Goal: Transaction & Acquisition: Purchase product/service

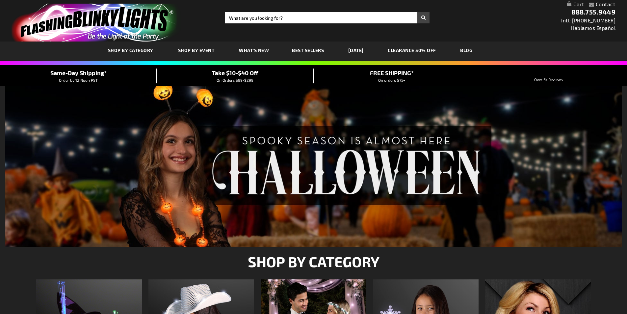
scroll to position [132, 0]
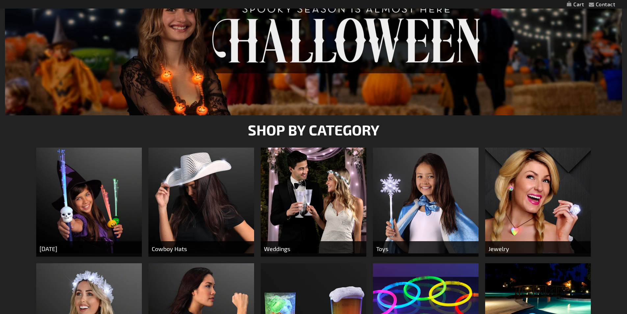
click at [193, 196] on img at bounding box center [201, 200] width 106 height 106
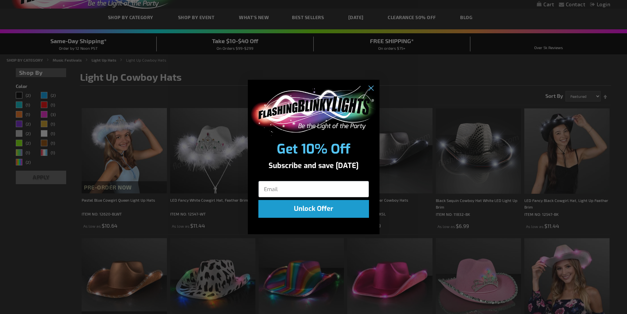
click at [304, 160] on div "Subscribe and save [DATE]" at bounding box center [314, 168] width 132 height 18
click at [372, 89] on circle "Close dialog" at bounding box center [370, 88] width 11 height 11
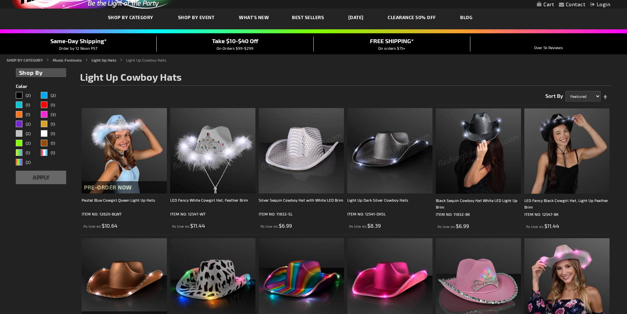
click at [308, 165] on img at bounding box center [301, 150] width 85 height 85
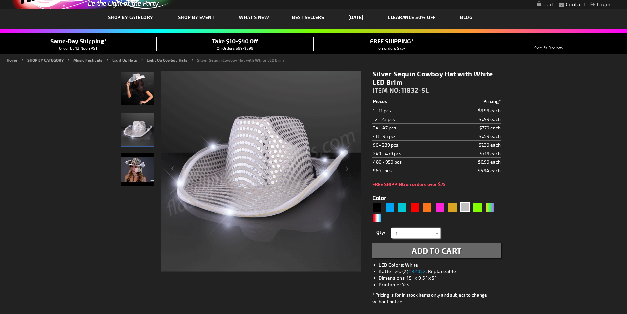
click at [431, 233] on input "1" at bounding box center [417, 233] width 48 height 10
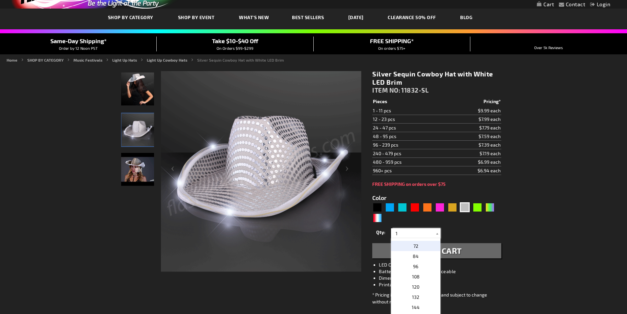
scroll to position [132, 0]
click at [426, 244] on p "36" at bounding box center [415, 244] width 49 height 10
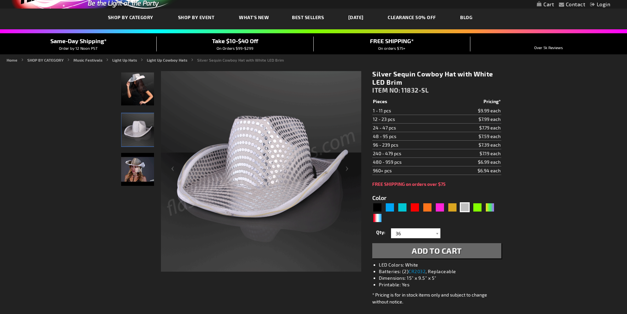
click at [506, 218] on div "Silver Sequin Cowboy Hat with White LED Brim ITEM NO: 11832-SL $6.99 Pieces Pri…" at bounding box center [436, 209] width 139 height 289
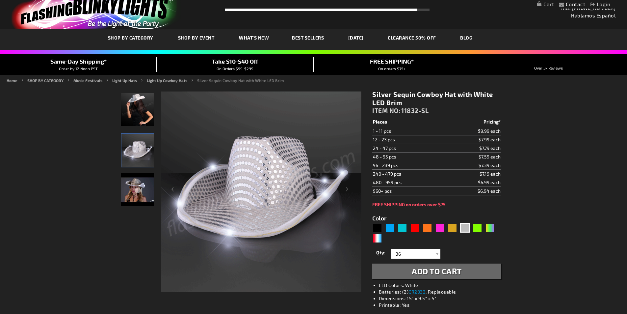
scroll to position [0, 0]
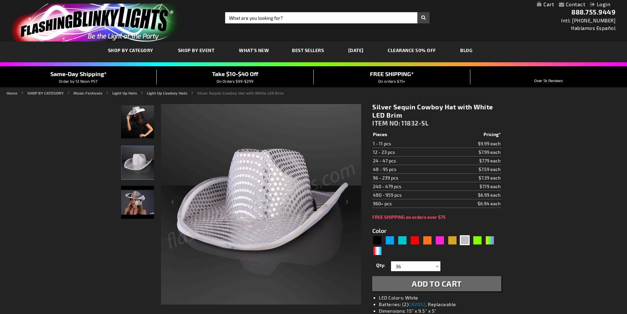
click at [434, 269] on div at bounding box center [437, 266] width 7 height 10
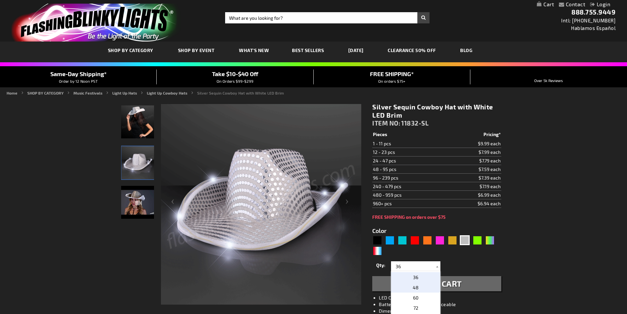
click at [419, 287] on p "48" at bounding box center [415, 287] width 49 height 10
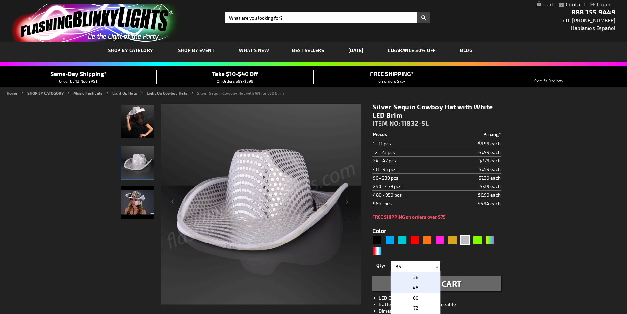
type input "48"
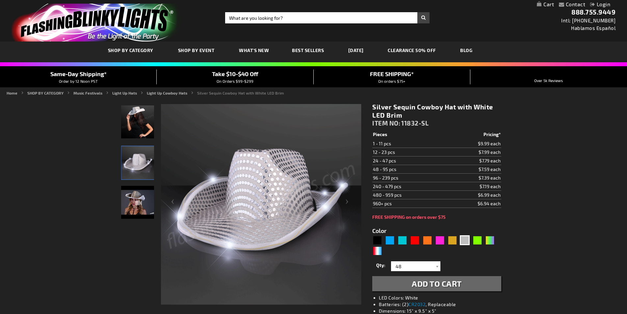
click at [486, 265] on div "Qty 1 2 3 4 5 6 7 8 9 10 11 12 24 36 48 60 72 84 96 108 120 132 144 156 168" at bounding box center [436, 265] width 129 height 13
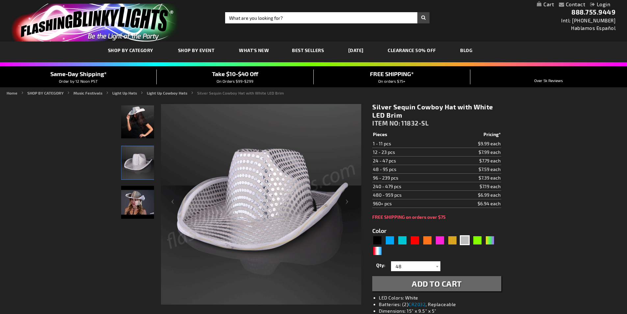
click at [489, 280] on button "Add to Cart" at bounding box center [436, 283] width 129 height 15
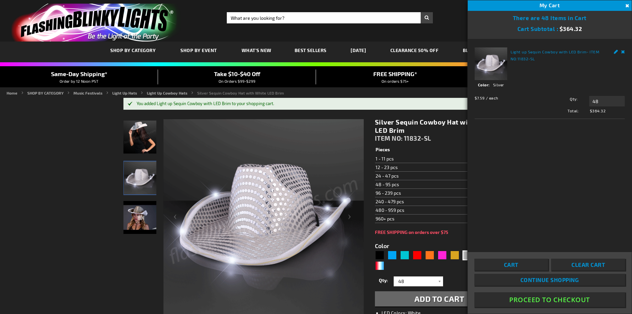
click at [591, 262] on span "Clear Cart" at bounding box center [588, 264] width 34 height 7
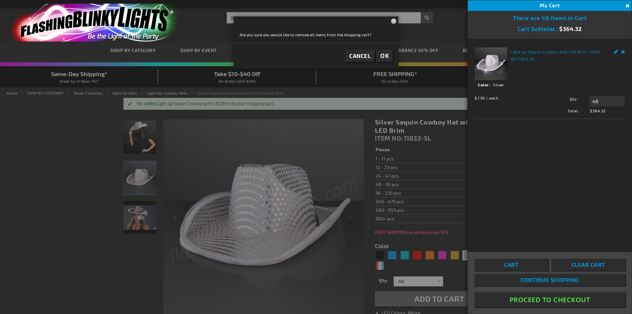
drag, startPoint x: 389, startPoint y: 58, endPoint x: 402, endPoint y: 66, distance: 15.6
click at [389, 58] on button "OK" at bounding box center [384, 56] width 16 height 12
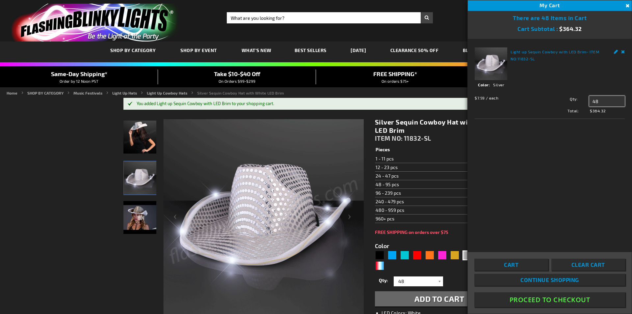
click at [605, 102] on input "48" at bounding box center [607, 101] width 36 height 11
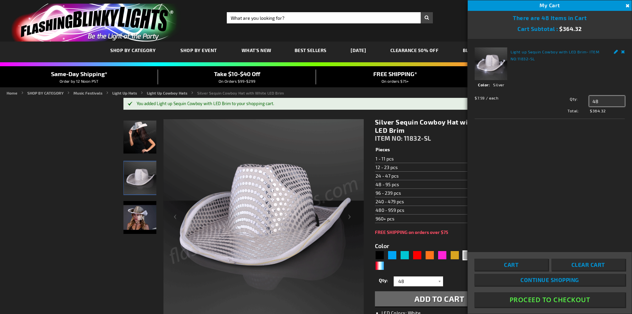
drag, startPoint x: 614, startPoint y: 102, endPoint x: 587, endPoint y: 98, distance: 26.9
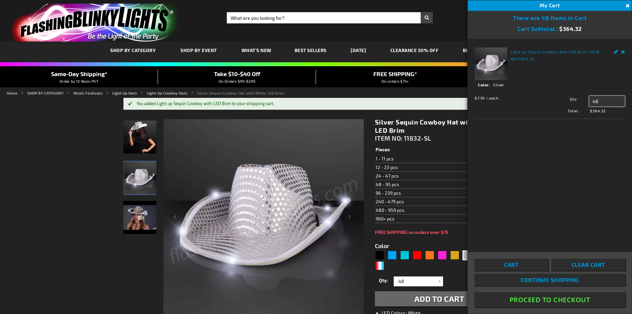
click at [587, 98] on div "Qty 48 Update" at bounding box center [583, 101] width 83 height 11
type input "6"
type input "36"
click at [605, 111] on button "Update" at bounding box center [603, 113] width 21 height 9
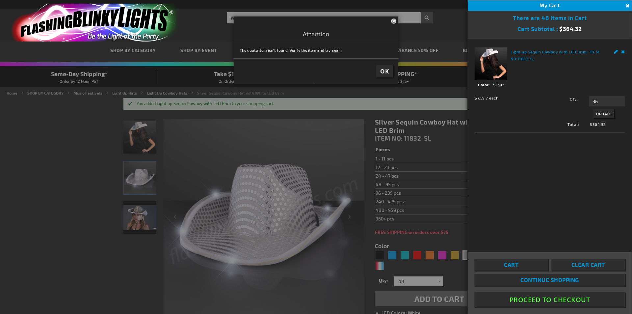
click at [390, 71] on button "OK" at bounding box center [384, 71] width 16 height 12
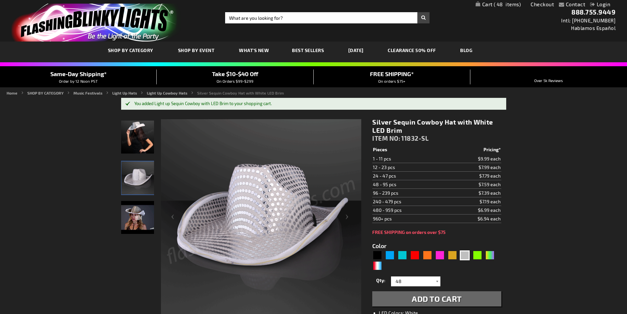
click at [435, 283] on div at bounding box center [437, 281] width 7 height 10
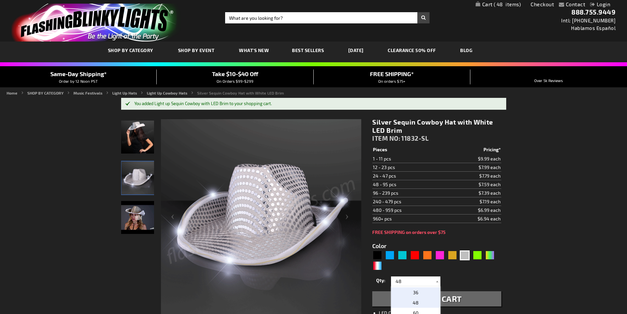
click at [422, 295] on p "36" at bounding box center [415, 292] width 49 height 10
type input "36"
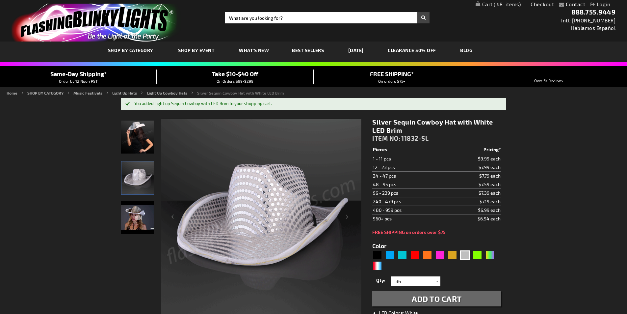
click at [476, 297] on button "Add to Cart" at bounding box center [436, 298] width 129 height 15
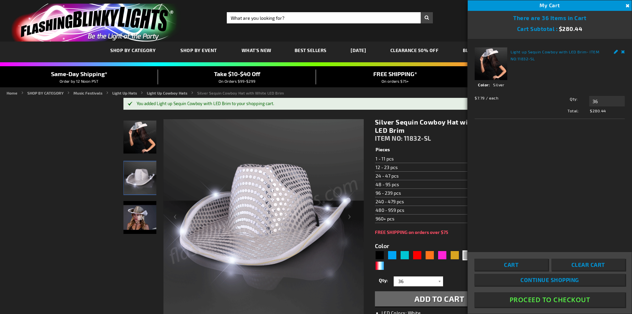
click at [592, 159] on div "Light up Sequin Cowboy with LED Brim - ITEM NO: 11832-SL See Details Options De…" at bounding box center [550, 141] width 164 height 204
click at [429, 234] on div "FREE SHIPPING on orders over $75" at bounding box center [439, 231] width 129 height 5
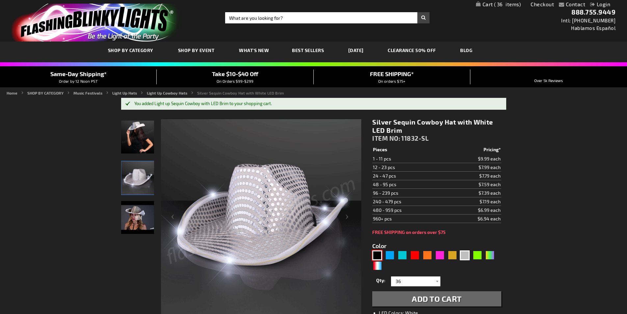
click at [379, 252] on div "Black" at bounding box center [377, 255] width 10 height 10
type input "5631"
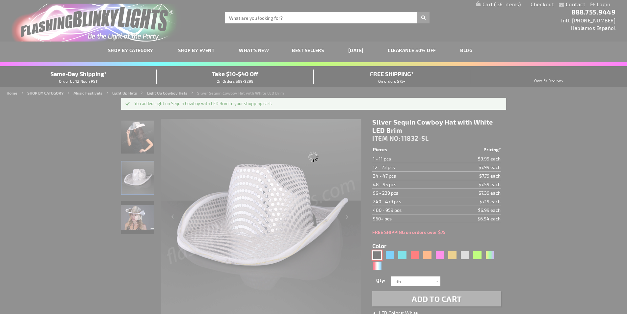
type input "11832-BK"
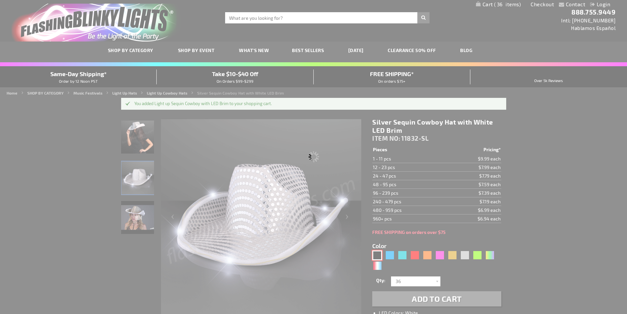
type input "Customize - Black Sequin Cowboy Hat White LED Light Up Brim - ITEM NO: 11832-BK"
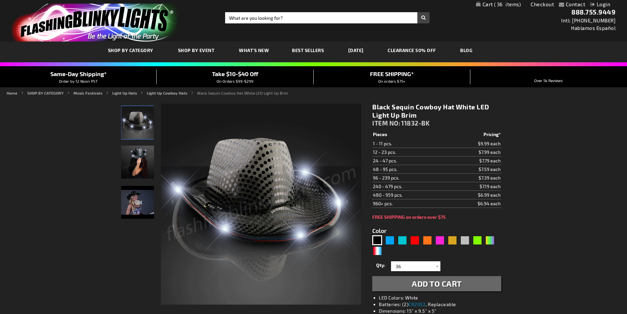
click at [438, 281] on span "Add to Cart" at bounding box center [437, 283] width 50 height 10
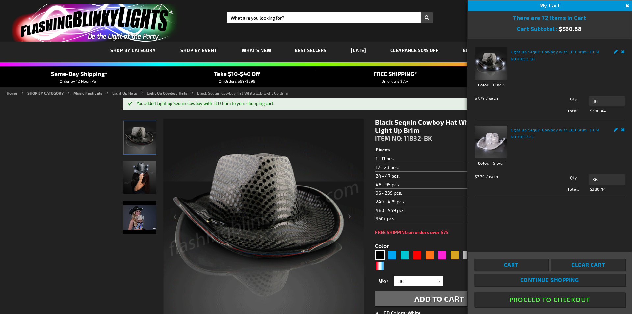
click at [440, 279] on div at bounding box center [439, 281] width 7 height 10
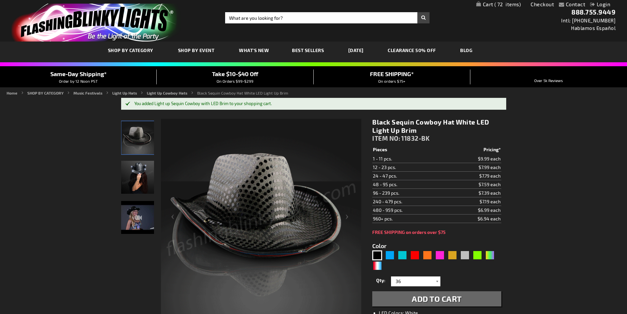
click at [435, 281] on div at bounding box center [437, 281] width 7 height 10
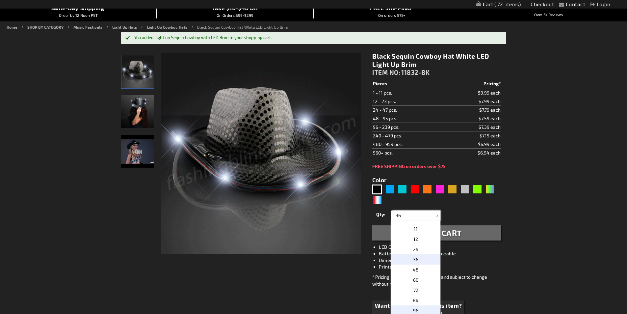
scroll to position [132, 0]
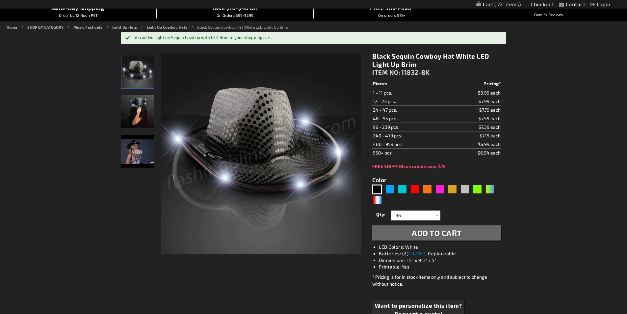
click at [482, 230] on button "Add to Cart" at bounding box center [436, 232] width 129 height 15
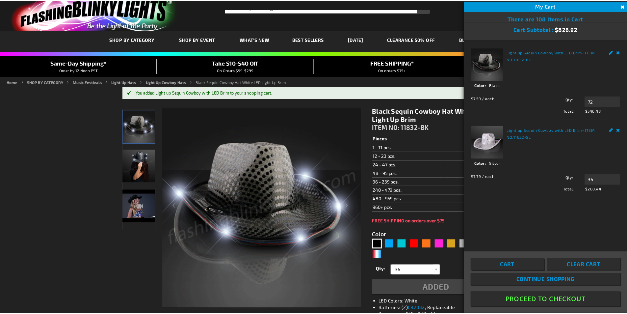
scroll to position [0, 0]
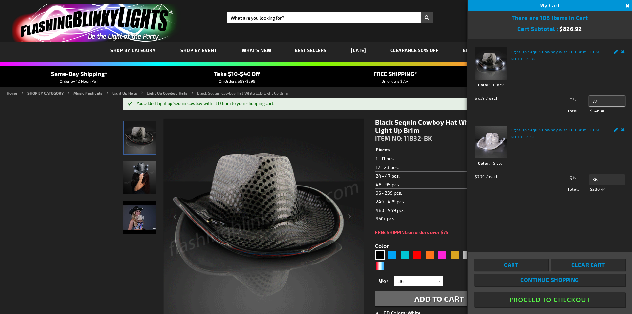
click at [605, 98] on input "72" at bounding box center [607, 101] width 36 height 11
drag, startPoint x: 605, startPoint y: 98, endPoint x: 599, endPoint y: 98, distance: 5.9
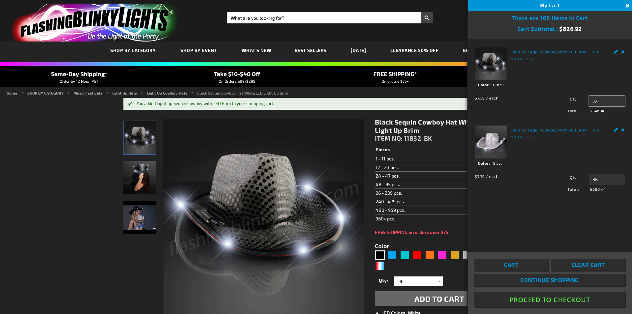
click at [599, 98] on input "72" at bounding box center [607, 101] width 36 height 11
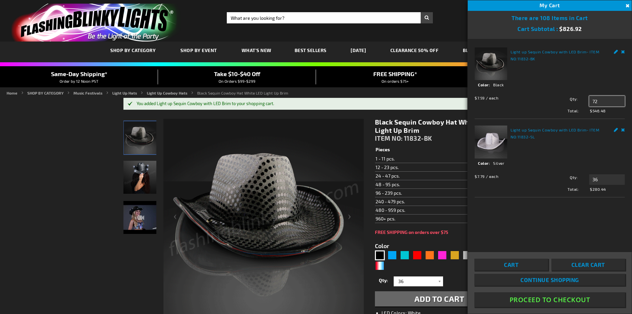
drag, startPoint x: 600, startPoint y: 100, endPoint x: 576, endPoint y: 99, distance: 23.4
click at [576, 99] on div "Qty 72 Update" at bounding box center [583, 101] width 83 height 11
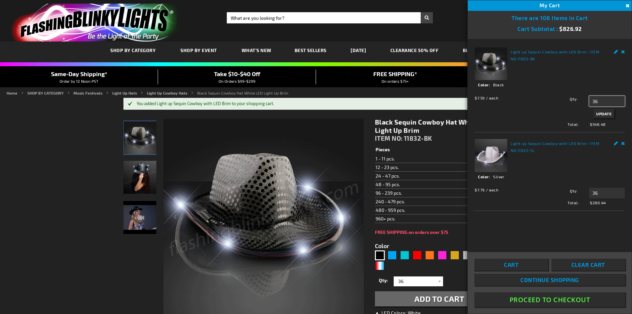
type input "36"
click at [601, 113] on span "Update" at bounding box center [603, 113] width 15 height 5
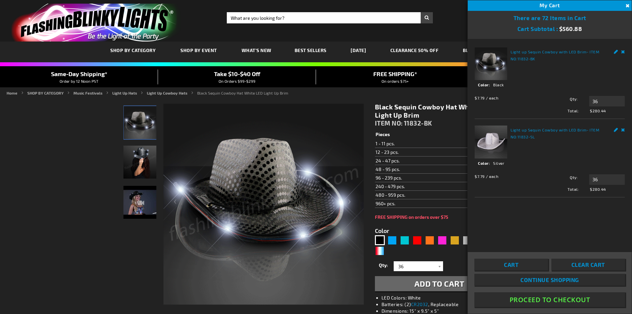
click at [602, 301] on button "Proceed To Checkout" at bounding box center [549, 299] width 151 height 15
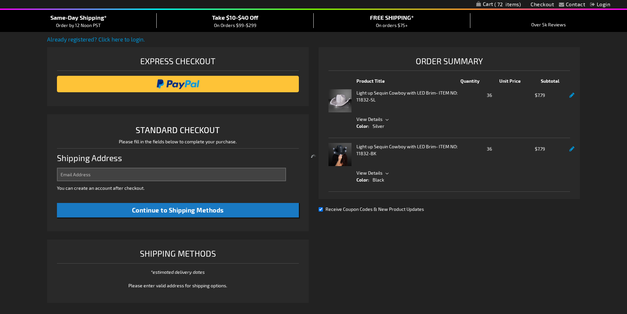
scroll to position [117, 0]
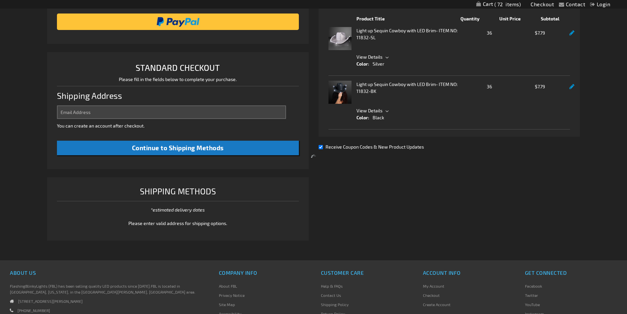
select select "US"
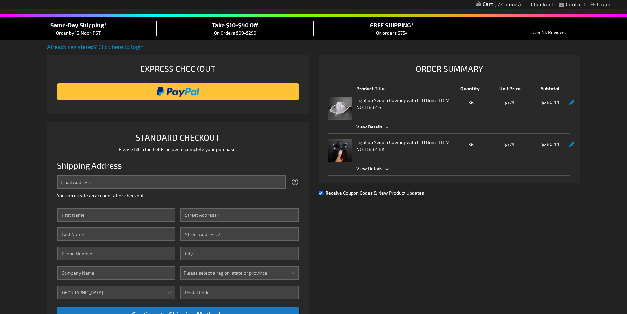
scroll to position [0, 0]
